Goal: Task Accomplishment & Management: Use online tool/utility

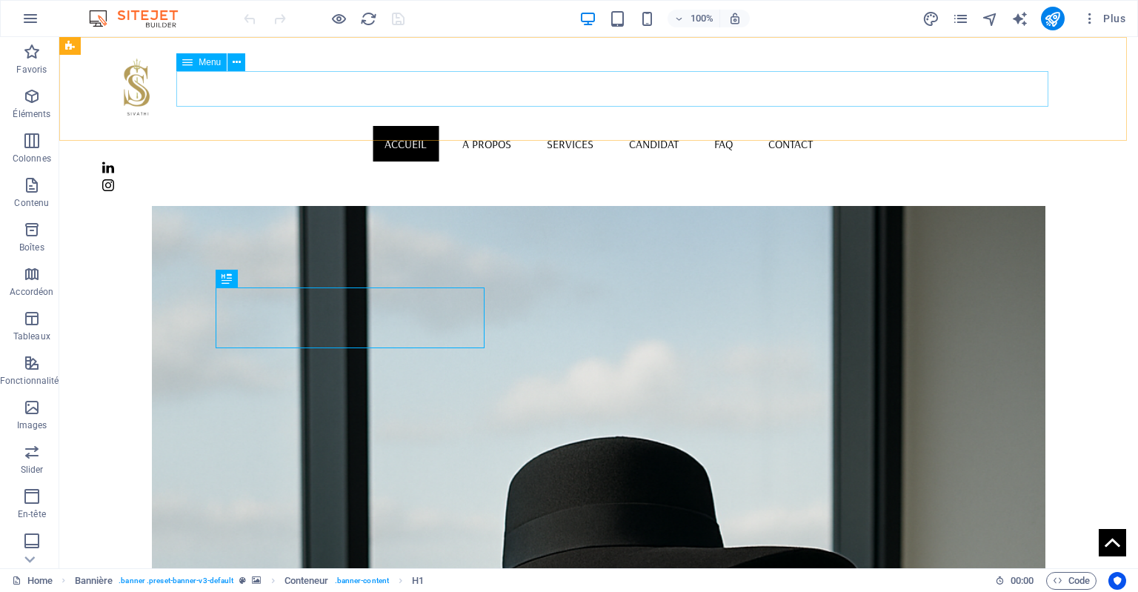
click at [585, 126] on nav "Accueil A Propos Services Candidat FAQ Contact" at bounding box center [598, 144] width 993 height 36
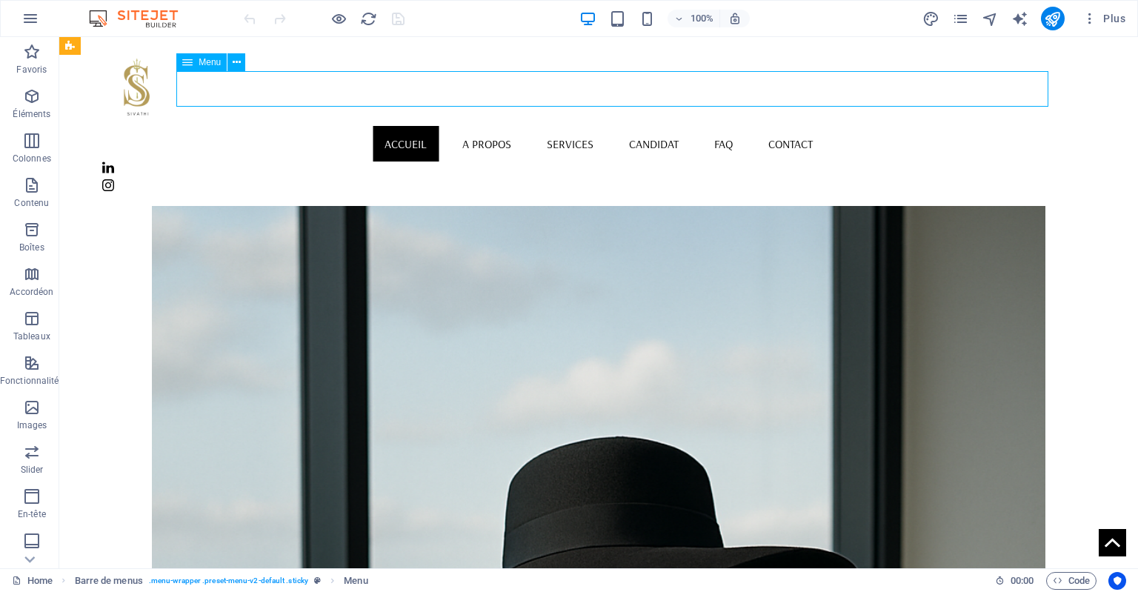
click at [576, 126] on nav "Accueil A Propos Services Candidat FAQ Contact" at bounding box center [598, 144] width 993 height 36
click at [588, 126] on nav "Accueil A Propos Services Candidat FAQ Contact" at bounding box center [598, 144] width 993 height 36
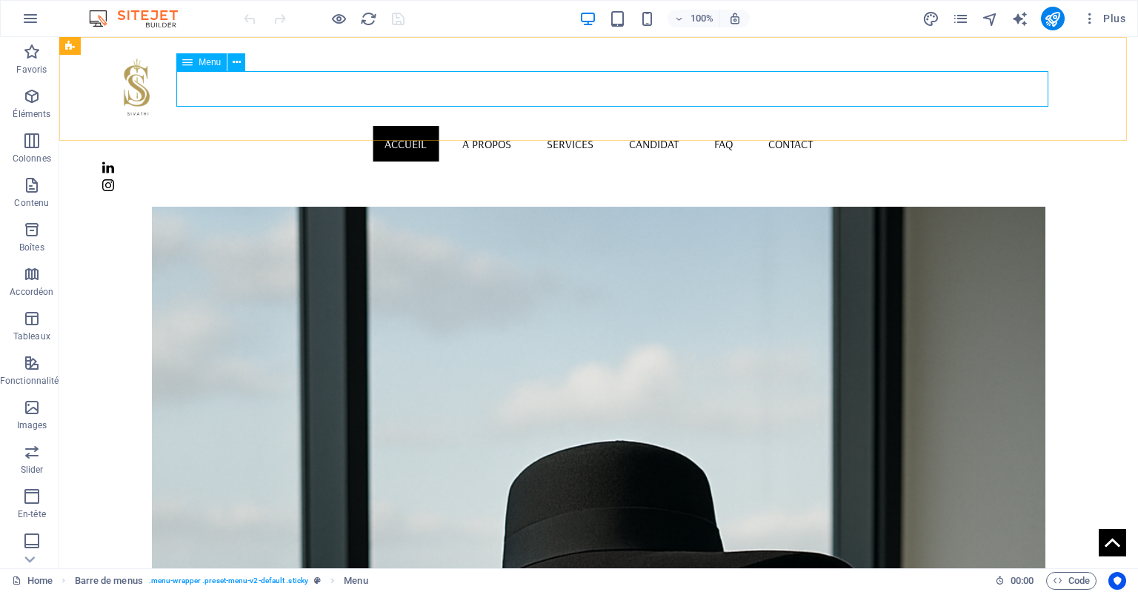
select select
select select "1"
select select
select select "2"
select select
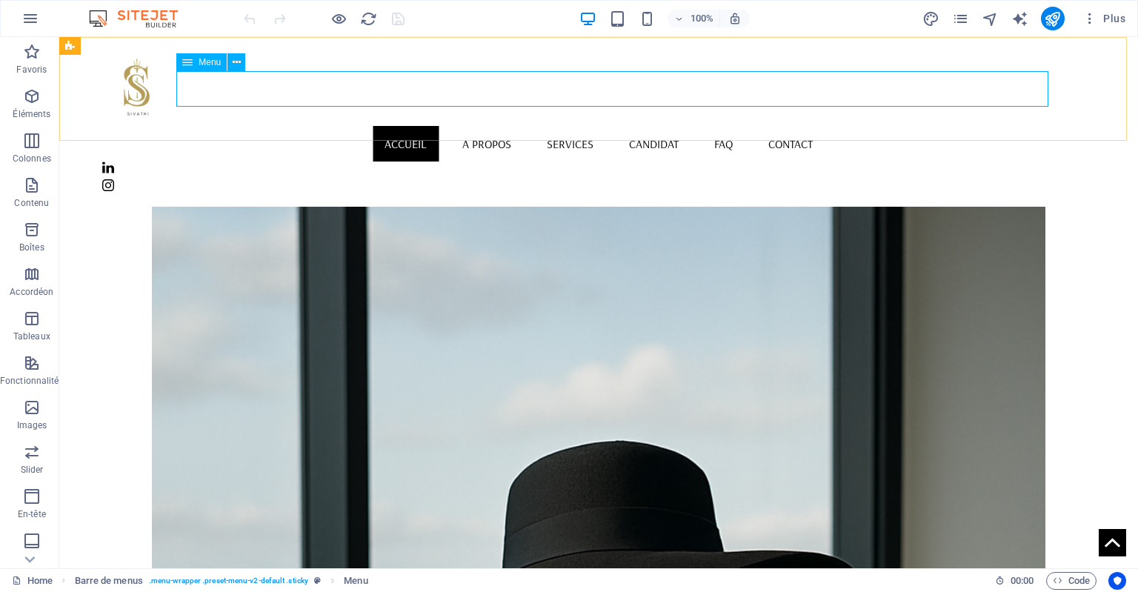
select select "3"
select select
select select "4"
select select
select select "5"
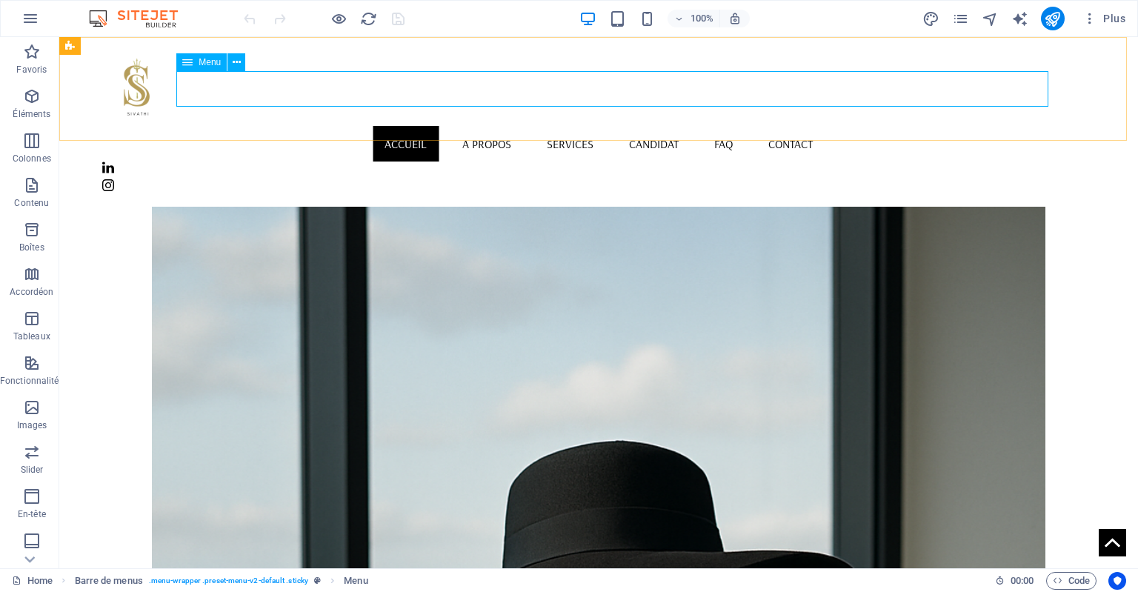
select select
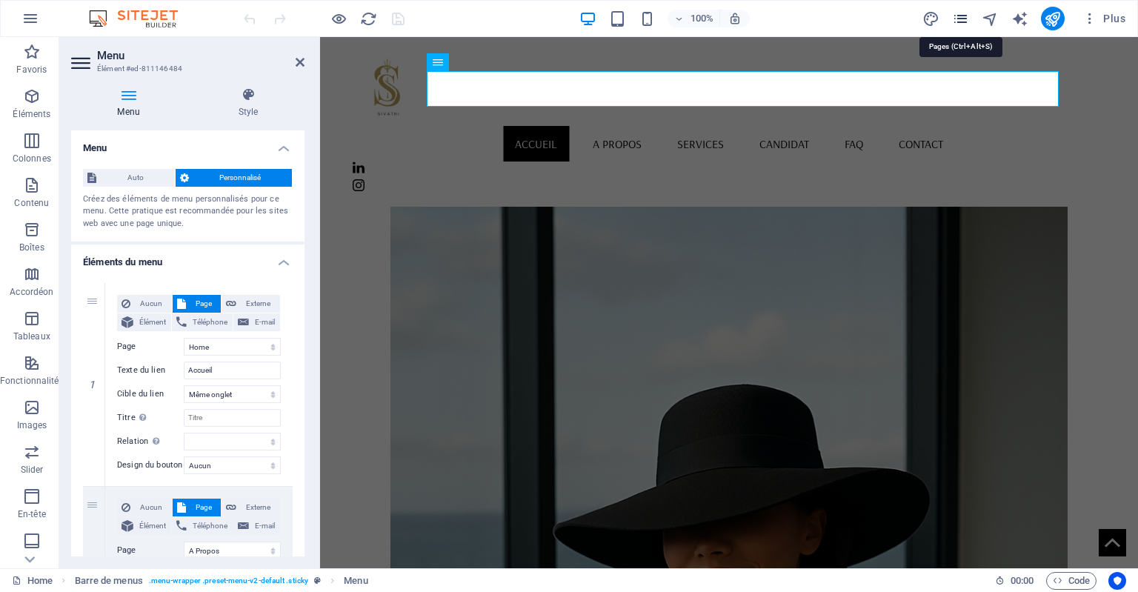
click at [962, 20] on icon "pages" at bounding box center [960, 18] width 17 height 17
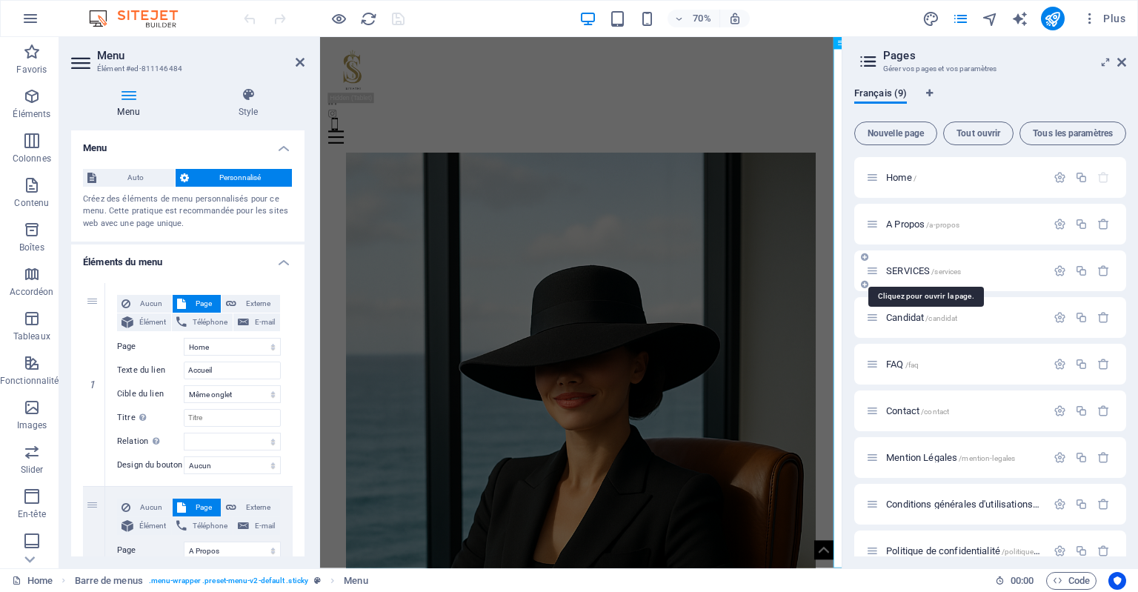
click at [904, 270] on span "SERVICES /services" at bounding box center [923, 270] width 75 height 11
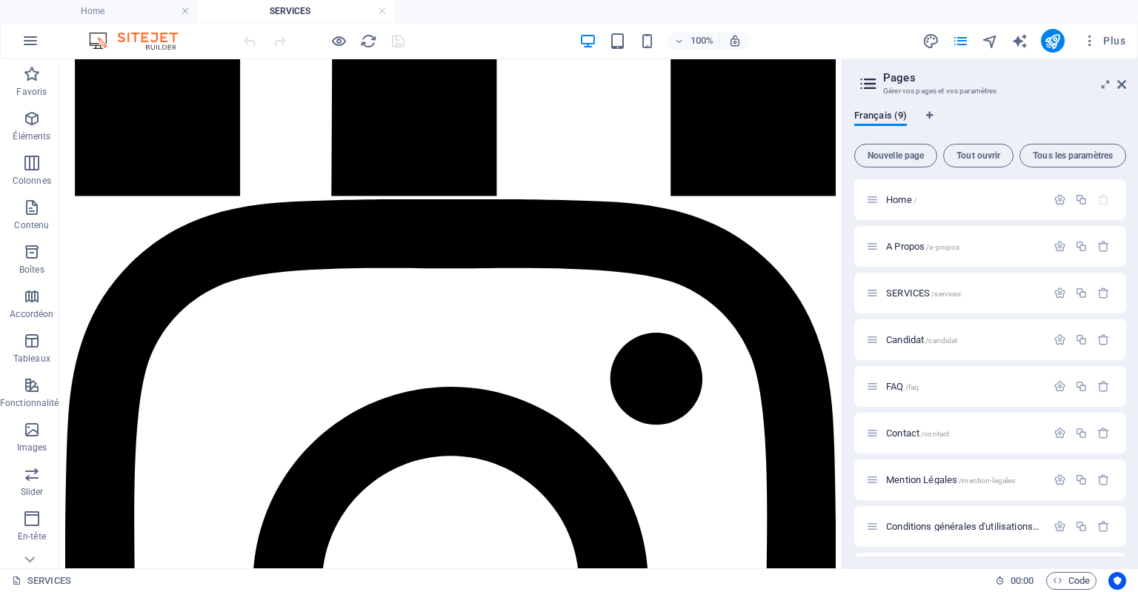
drag, startPoint x: 902, startPoint y: 181, endPoint x: 921, endPoint y: 285, distance: 106.2
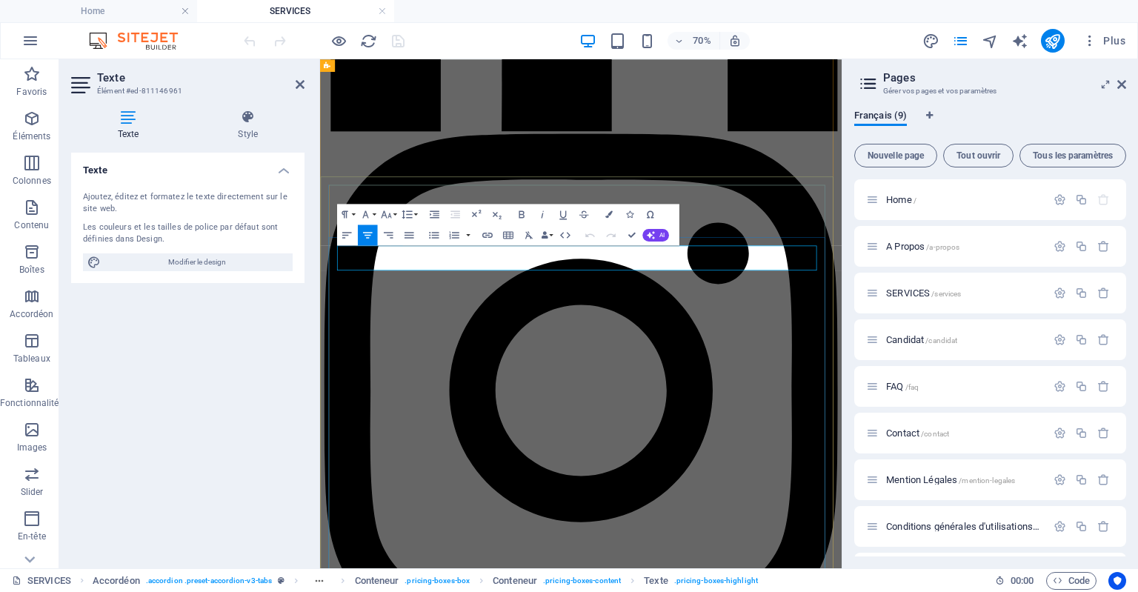
drag, startPoint x: 739, startPoint y: 349, endPoint x: 705, endPoint y: 346, distance: 34.2
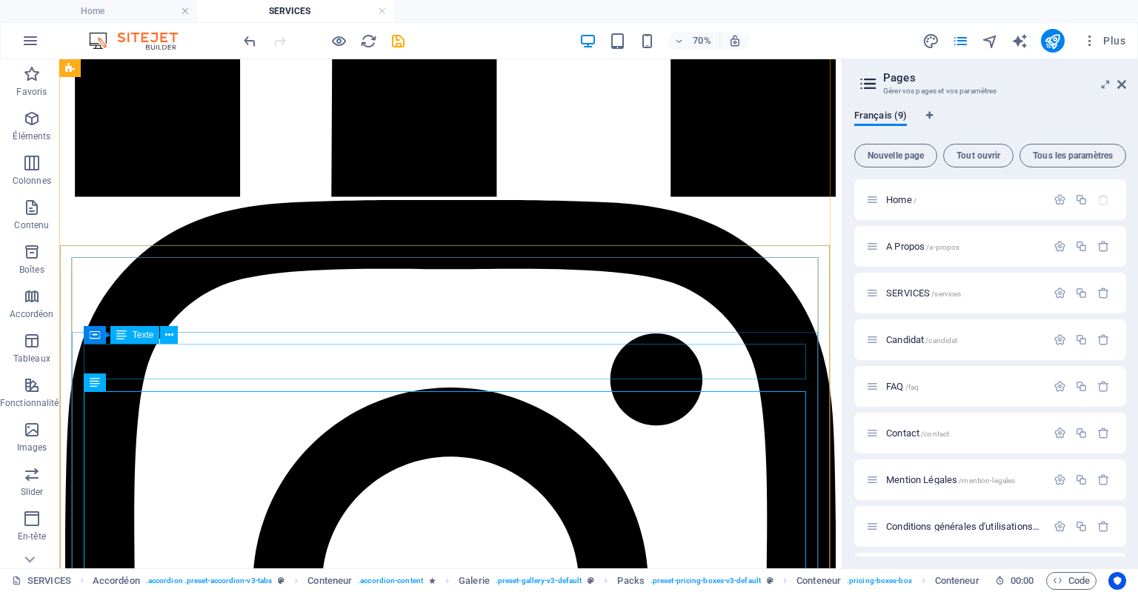
scroll to position [783, 0]
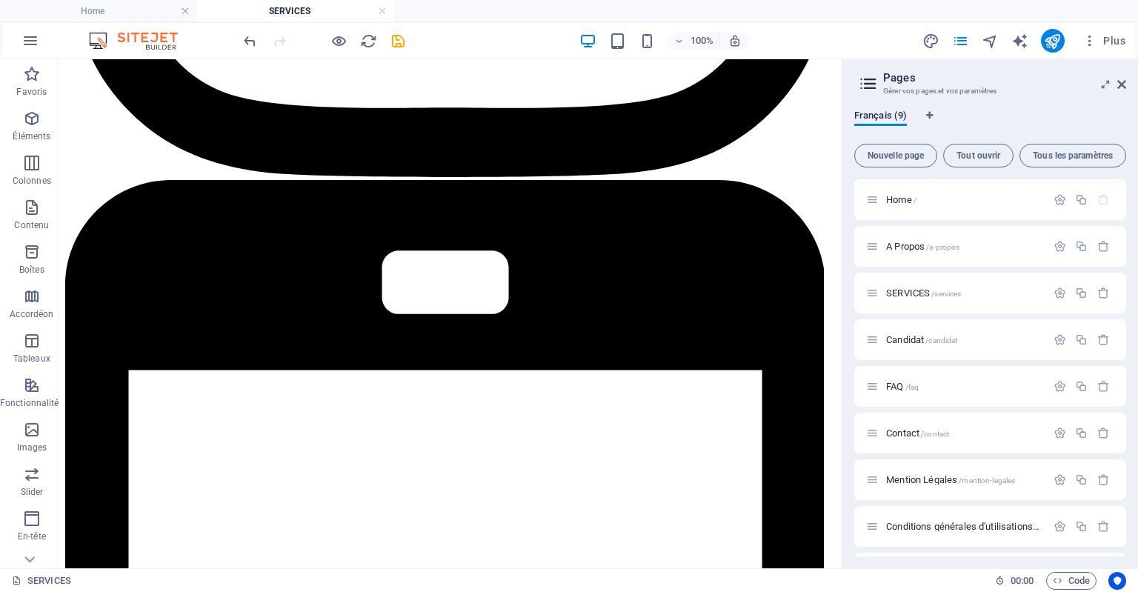
scroll to position [1552, 0]
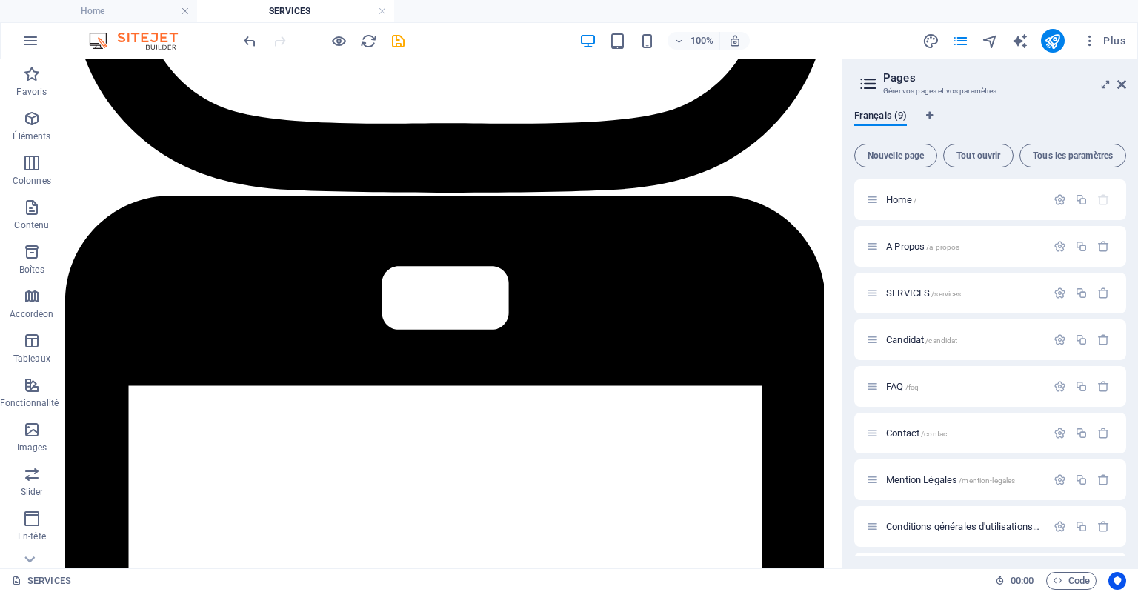
drag, startPoint x: 837, startPoint y: 220, endPoint x: 931, endPoint y: 380, distance: 185.3
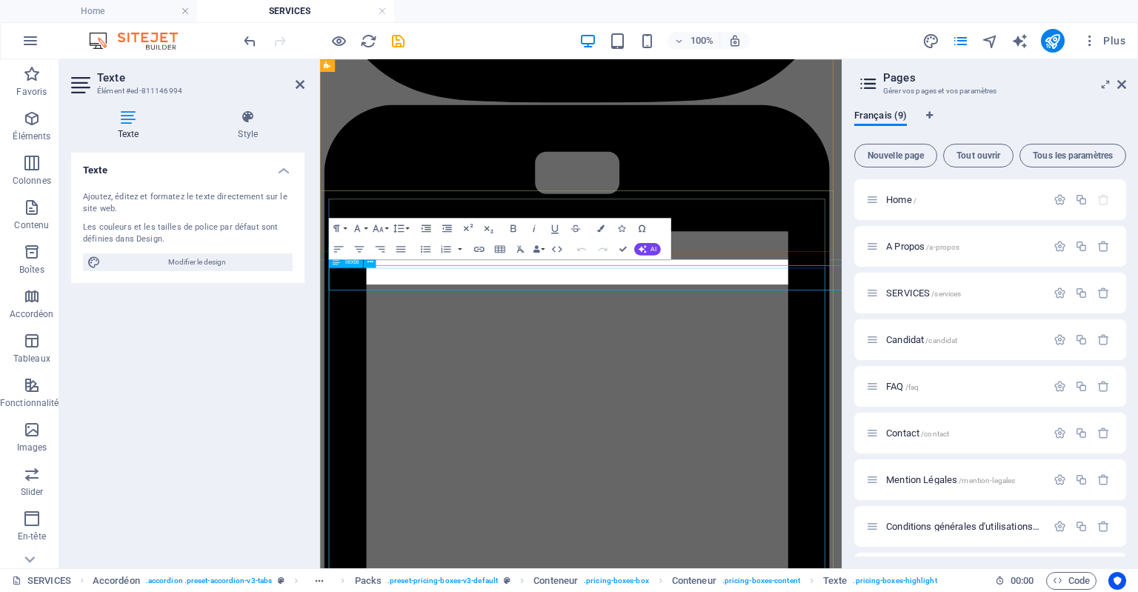
scroll to position [1523, 0]
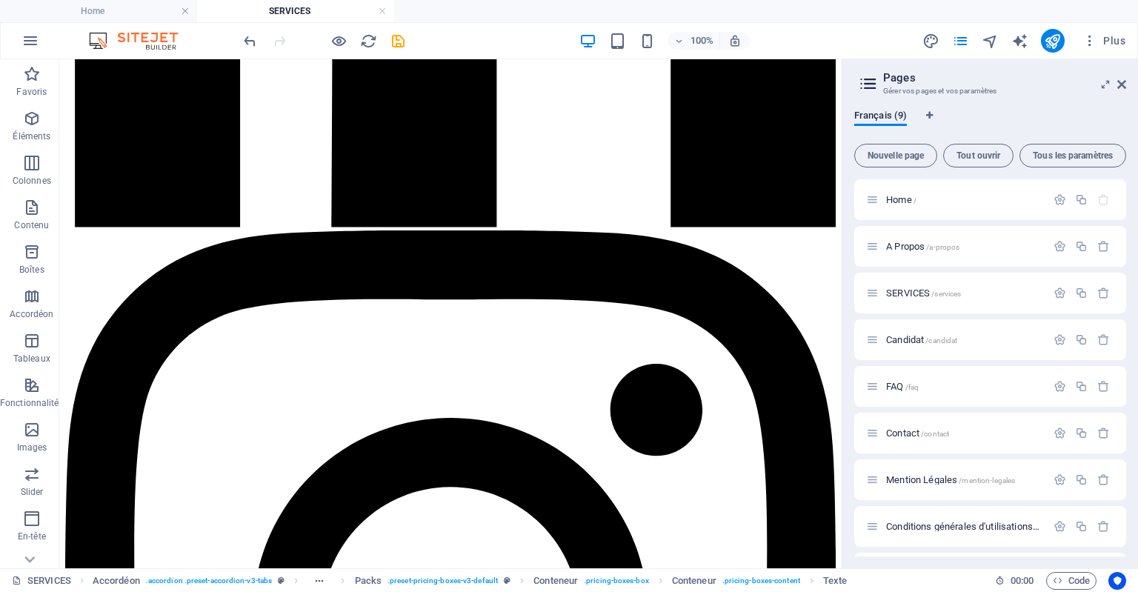
scroll to position [709, 0]
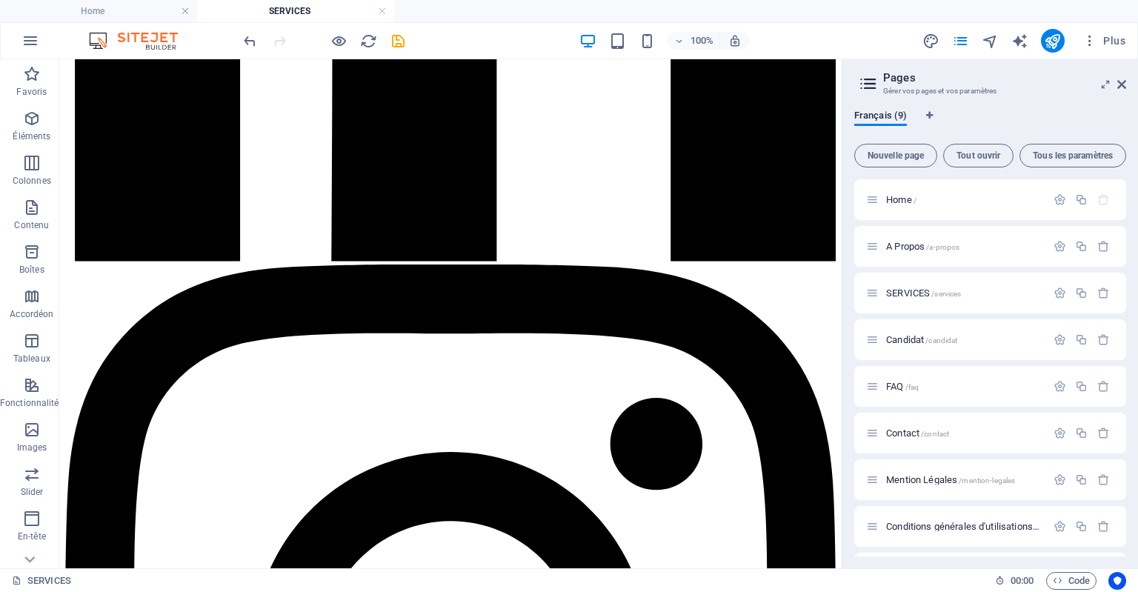
drag, startPoint x: 837, startPoint y: 329, endPoint x: 916, endPoint y: 278, distance: 93.7
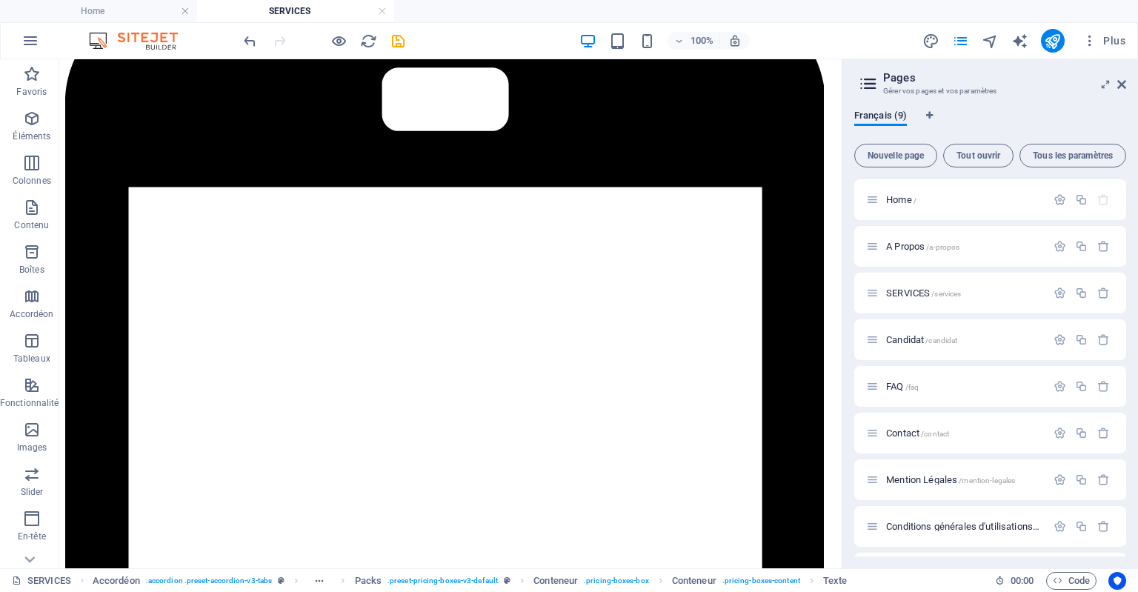
scroll to position [1653, 0]
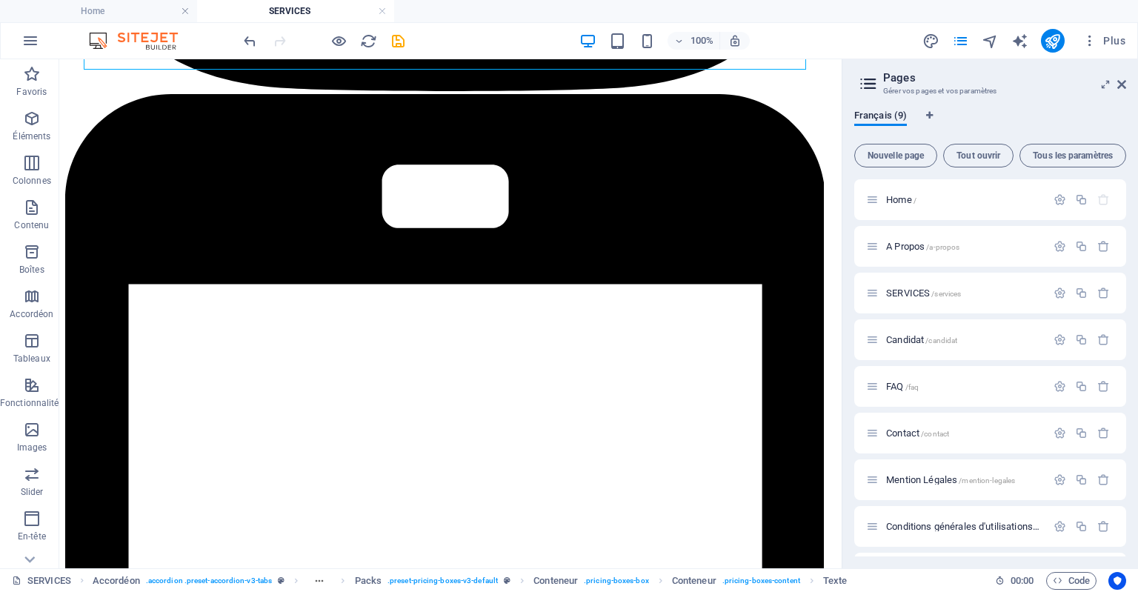
drag, startPoint x: 840, startPoint y: 210, endPoint x: 914, endPoint y: 394, distance: 197.9
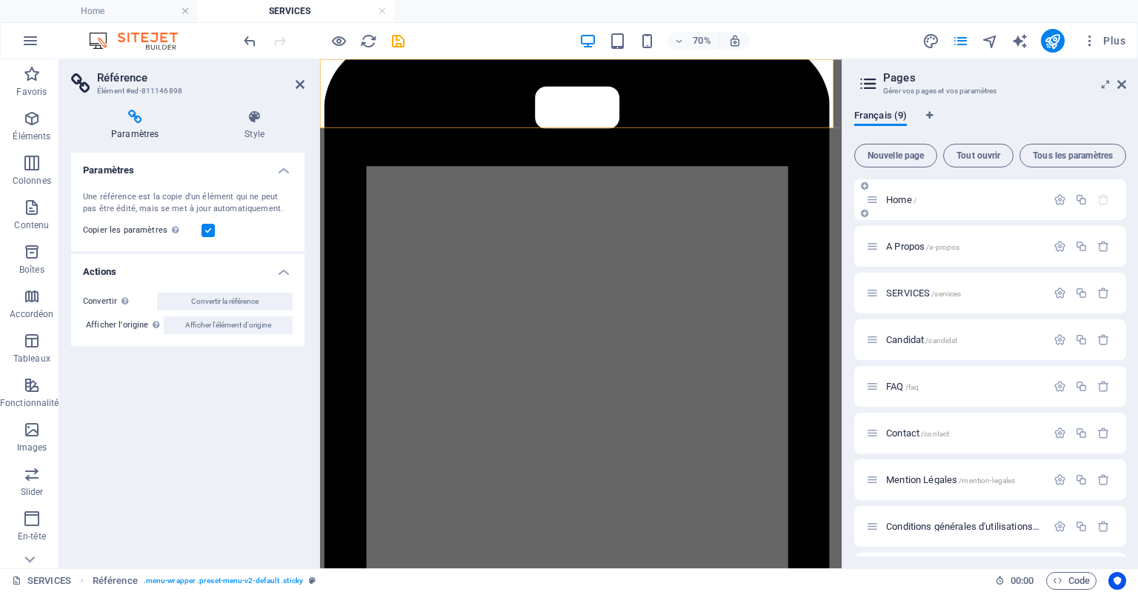
click at [857, 210] on div "Home /" at bounding box center [990, 199] width 272 height 41
click at [230, 389] on div "Paramètres Une référence est la copie d'un élément qui ne peut pas être édité, …" at bounding box center [187, 355] width 233 height 404
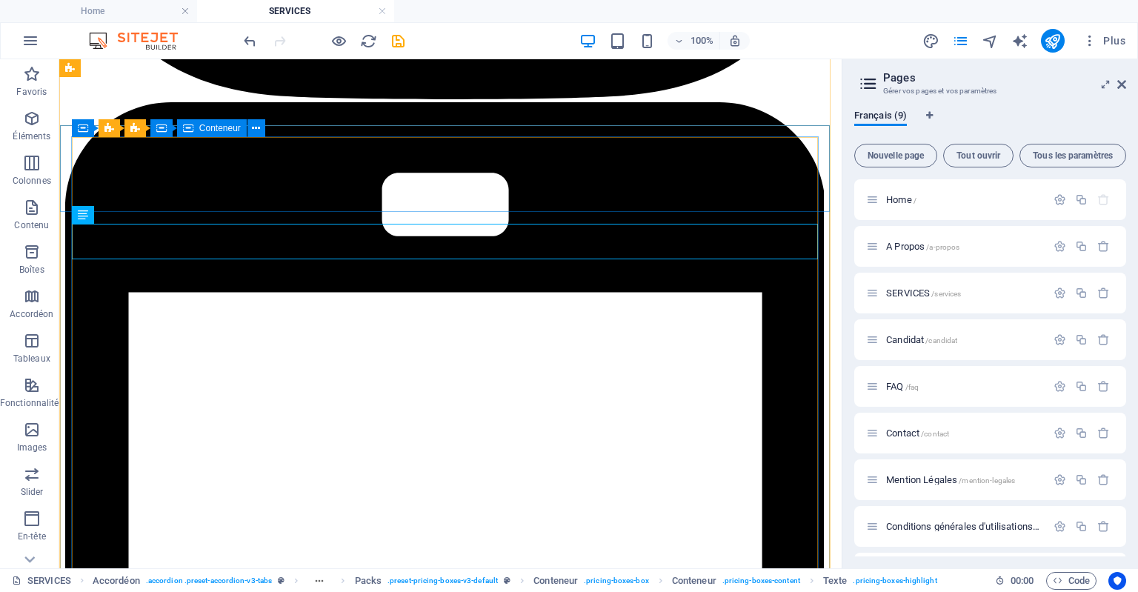
scroll to position [1653, 0]
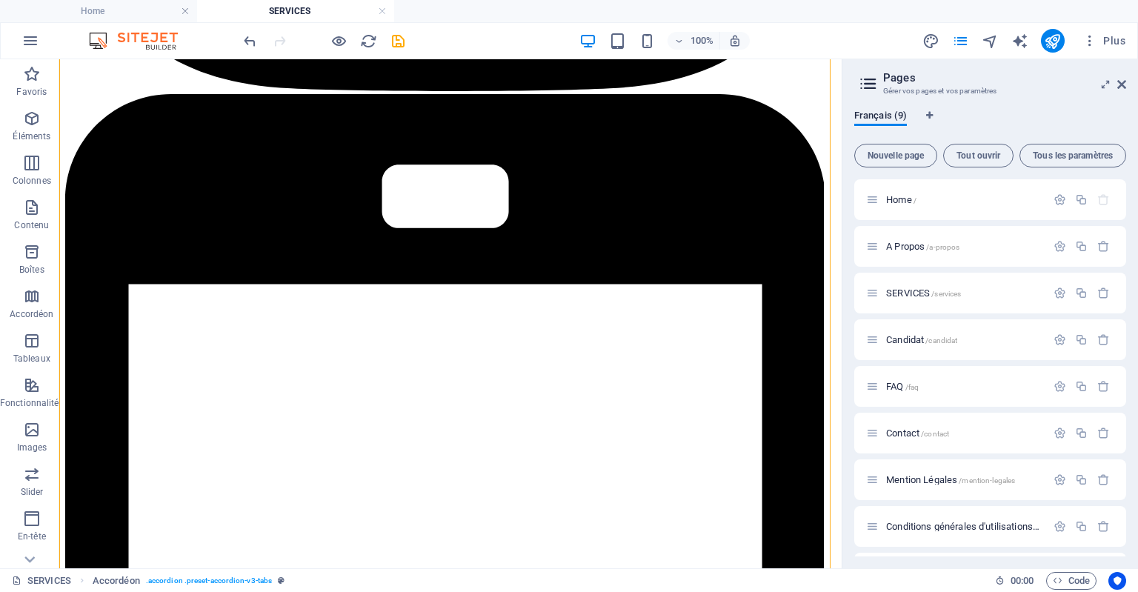
drag, startPoint x: 830, startPoint y: 324, endPoint x: 834, endPoint y: 344, distance: 20.5
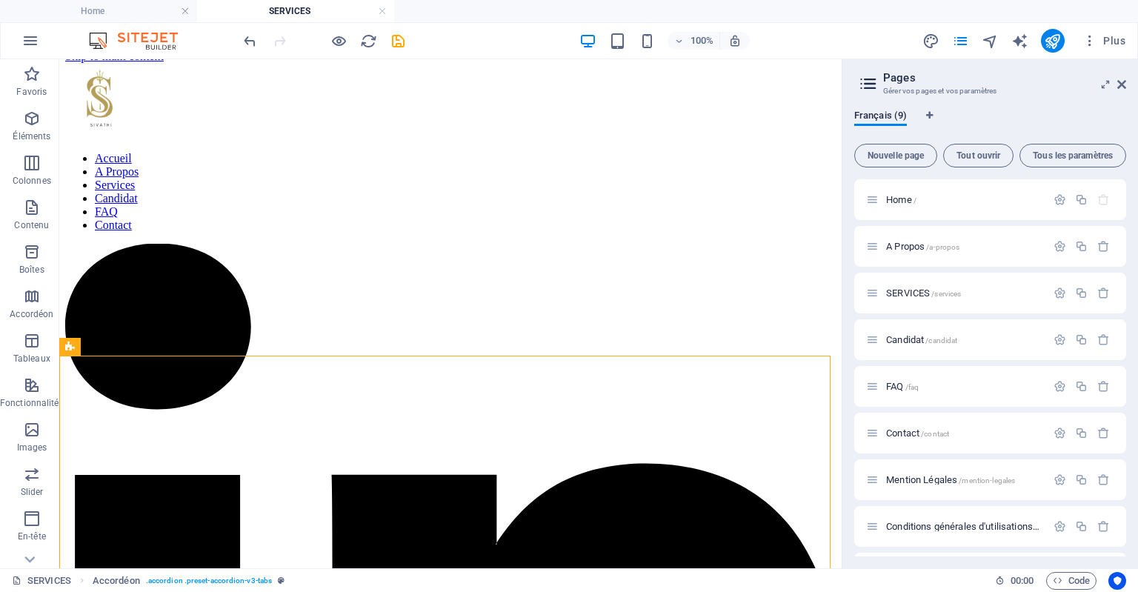
scroll to position [0, 0]
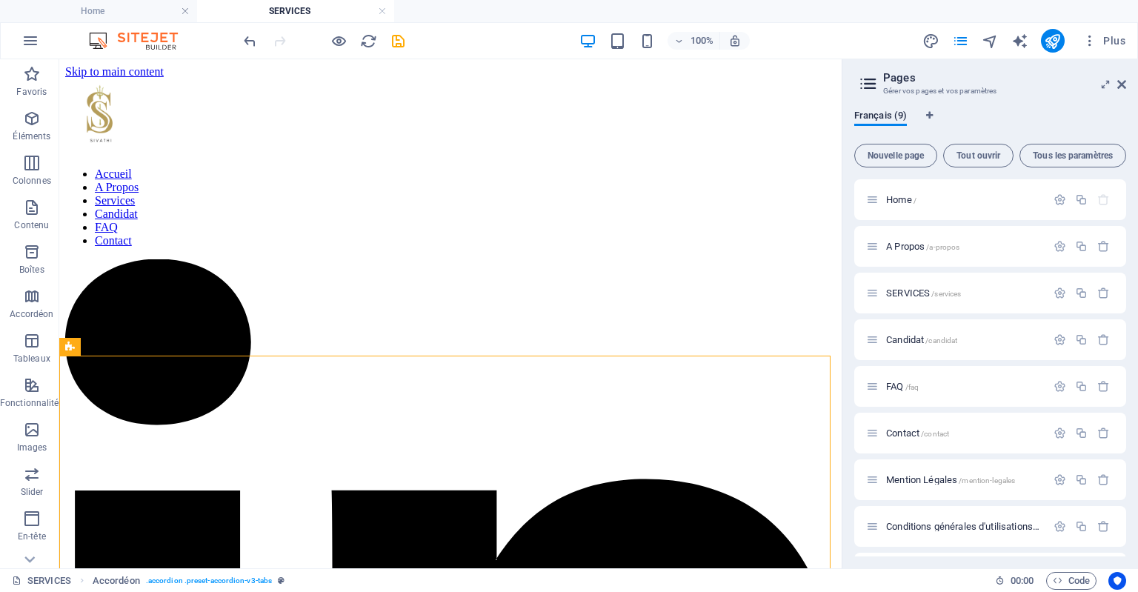
drag, startPoint x: 835, startPoint y: 320, endPoint x: 922, endPoint y: 149, distance: 192.2
click at [1052, 44] on icon "publish" at bounding box center [1052, 41] width 17 height 17
